Goal: Obtain resource: Download file/media

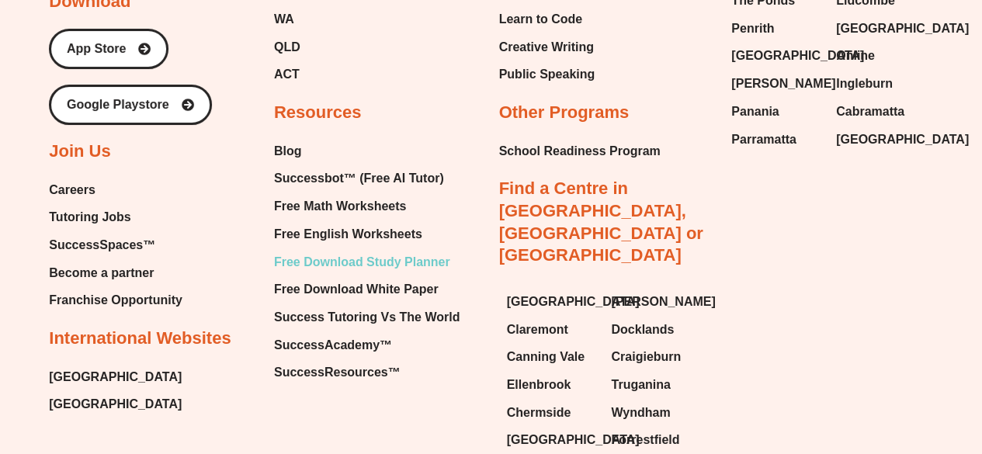
scroll to position [8609, 0]
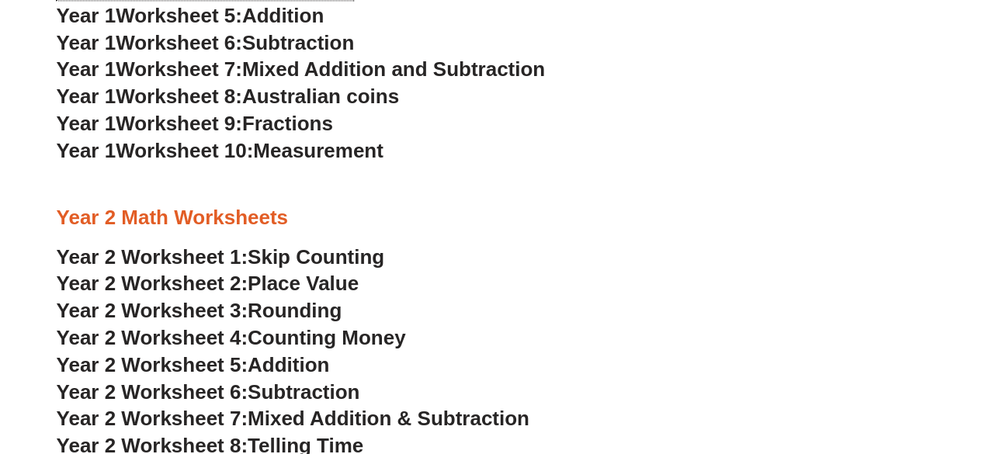
scroll to position [1397, 0]
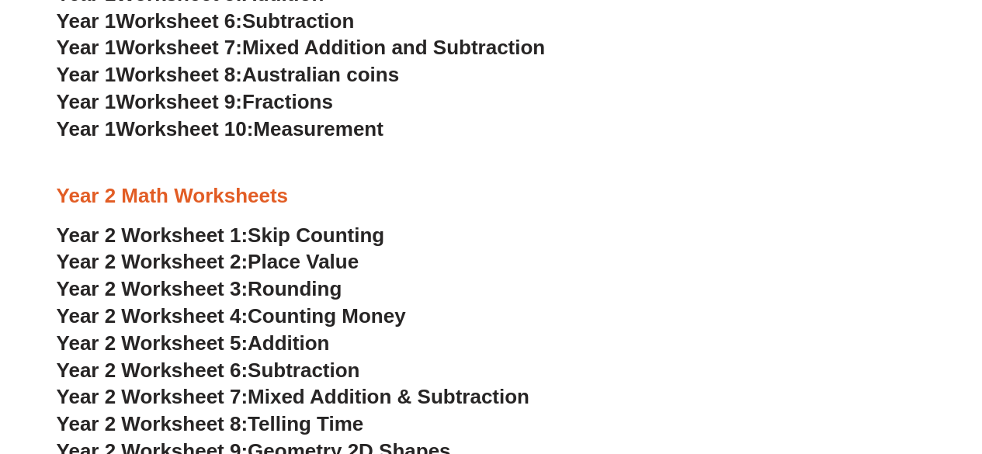
click at [551, 218] on div at bounding box center [491, 216] width 869 height 12
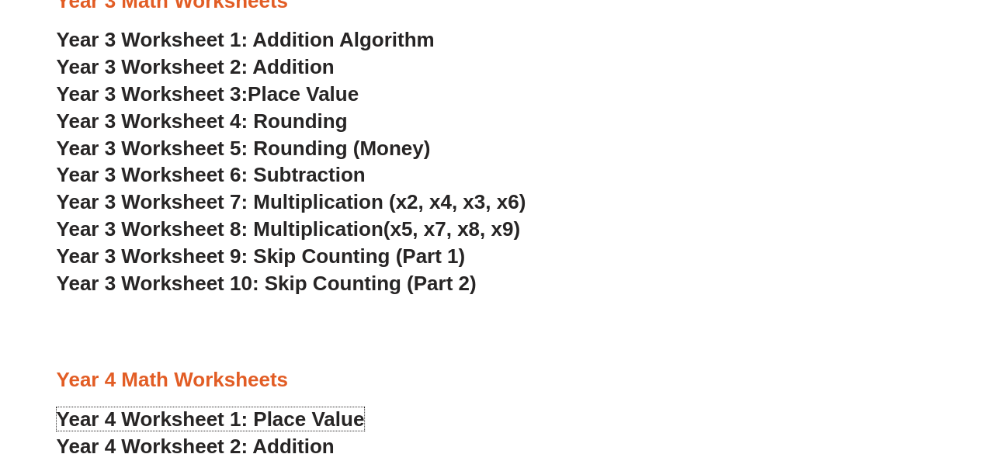
scroll to position [1863, 0]
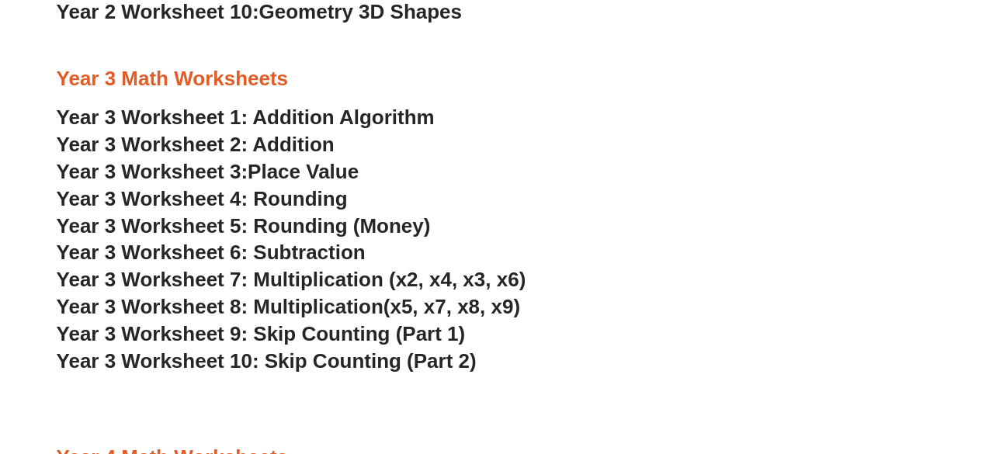
drag, startPoint x: 315, startPoint y: 105, endPoint x: 293, endPoint y: 117, distance: 25.0
click at [624, 181] on h3 "Year 3 Worksheet 3: Place Value" at bounding box center [491, 172] width 869 height 26
click at [651, 113] on h3 "Year 3 Worksheet 1: Addition Algorithm" at bounding box center [491, 118] width 869 height 26
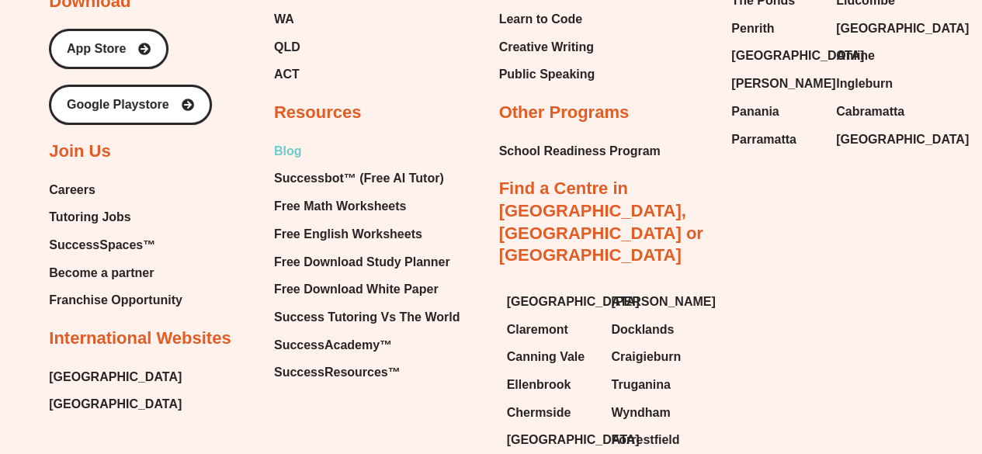
scroll to position [8609, 0]
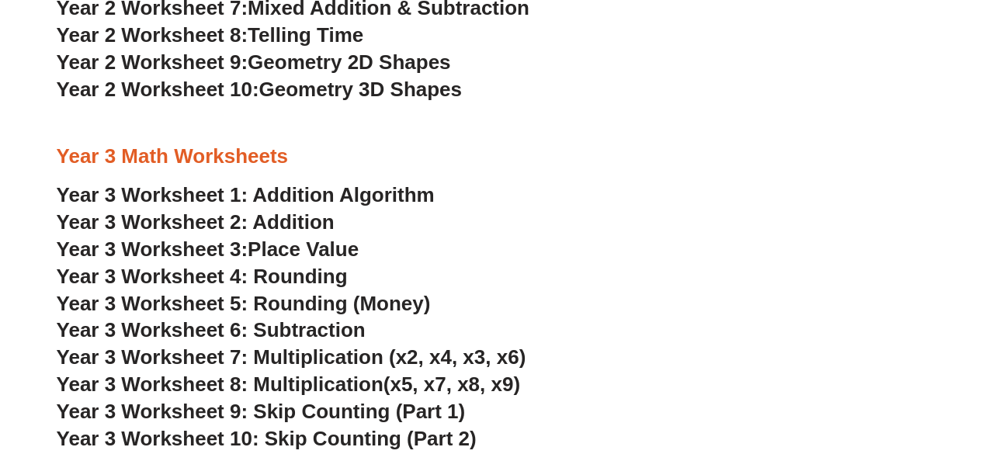
scroll to position [1940, 0]
